Goal: Find specific page/section: Find specific page/section

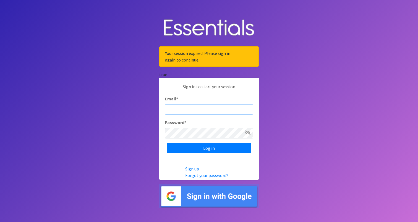
type input "gabriela@miamidiaperbank.com"
click at [209, 148] on input "Log in" at bounding box center [209, 148] width 84 height 10
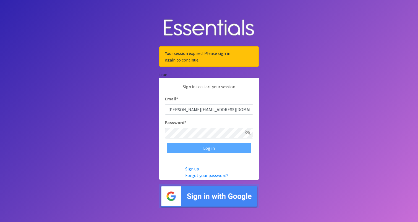
click at [213, 146] on div "Log in" at bounding box center [209, 148] width 88 height 10
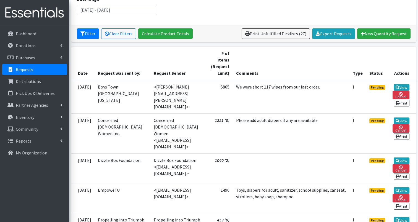
scroll to position [102, 0]
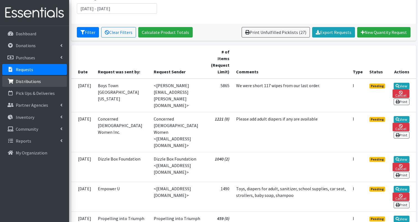
click at [32, 83] on p "Distributions" at bounding box center [28, 82] width 25 height 6
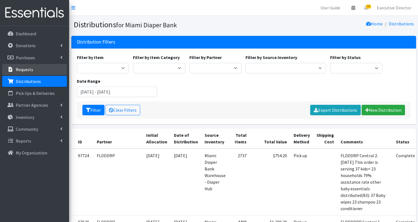
click at [32, 70] on p "Requests" at bounding box center [24, 70] width 17 height 6
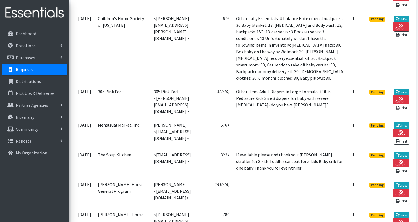
scroll to position [525, 0]
